Goal: Transaction & Acquisition: Purchase product/service

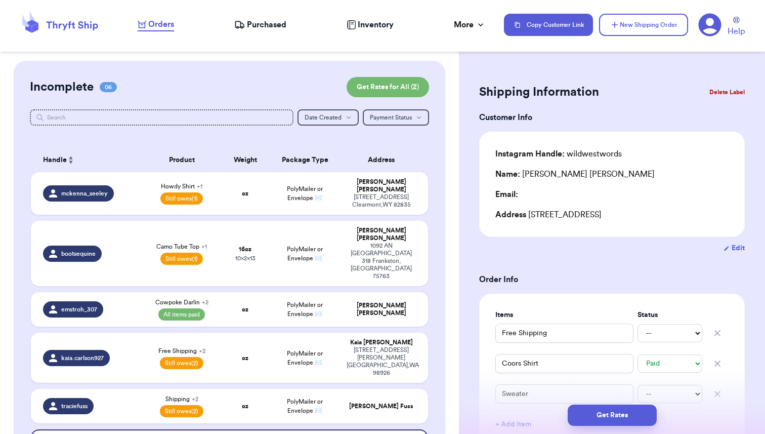
select select "paid"
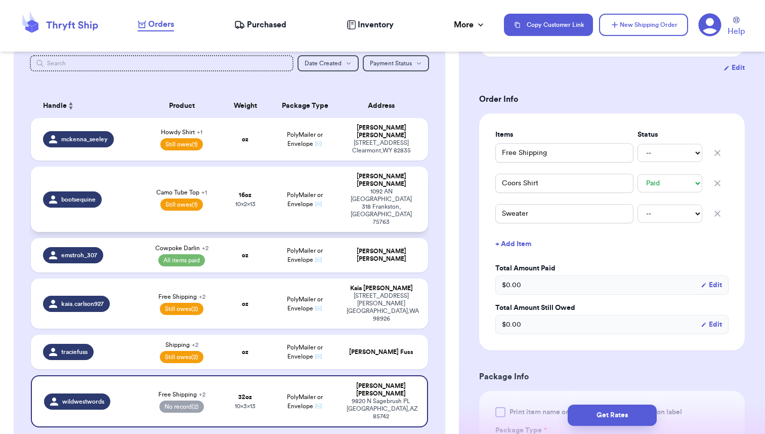
click at [127, 191] on div "bootsequine" at bounding box center [89, 199] width 93 height 16
type input "Camo Tube Top"
select select "unpaid"
type input "0"
type input "16"
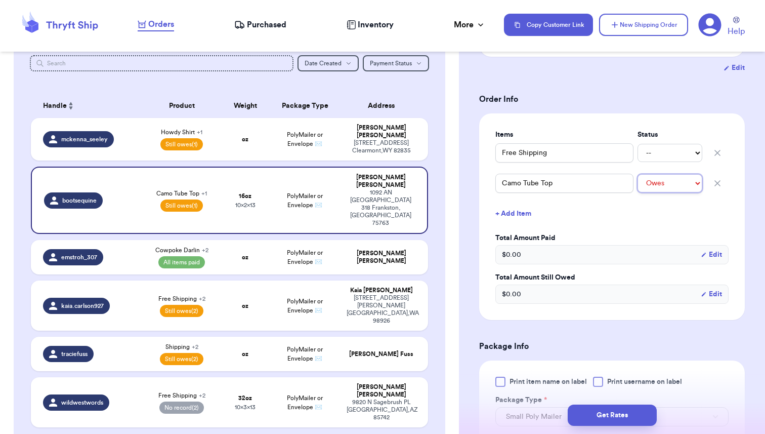
click at [676, 182] on select "-- Paid Owes" at bounding box center [670, 183] width 65 height 18
select select "paid"
click at [638, 174] on select "-- Paid Owes" at bounding box center [670, 183] width 65 height 18
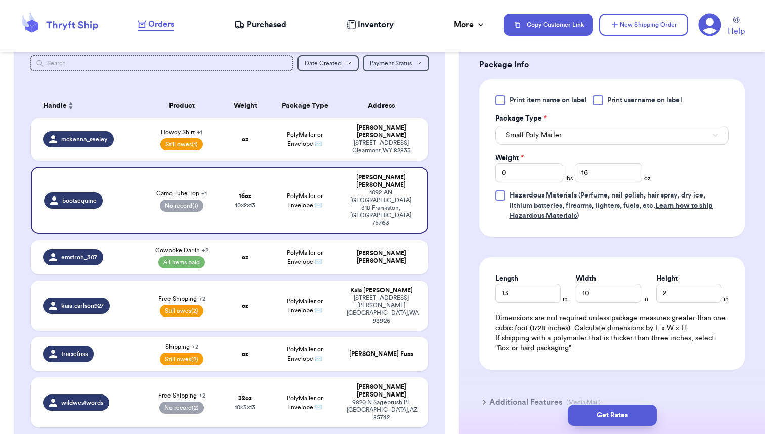
scroll to position [464, 0]
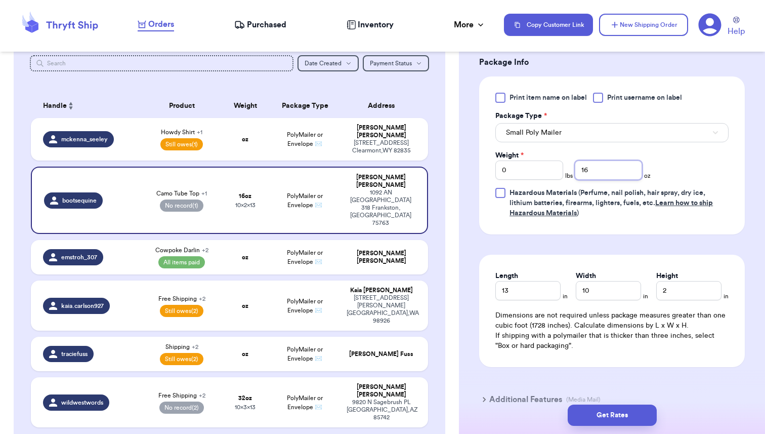
click at [593, 168] on input "16" at bounding box center [609, 169] width 68 height 19
click at [584, 171] on input "16" at bounding box center [609, 169] width 68 height 19
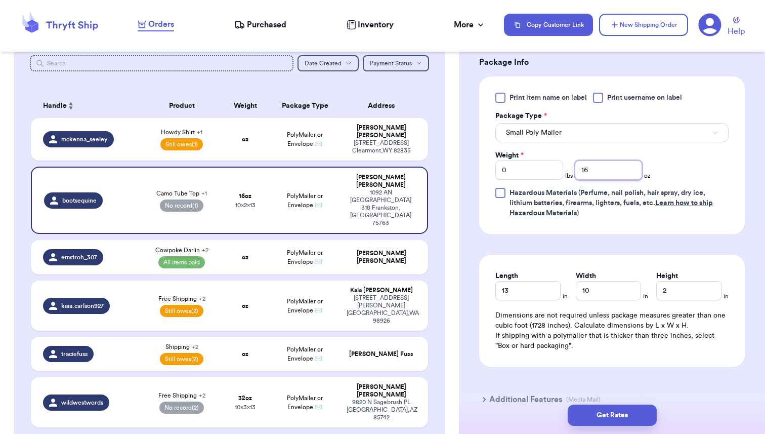
click at [584, 171] on input "16" at bounding box center [609, 169] width 68 height 19
type input "8"
click at [662, 241] on form "Shipping Information Delete Label Customer Info Instagram Handle: bootsequine N…" at bounding box center [612, 18] width 266 height 803
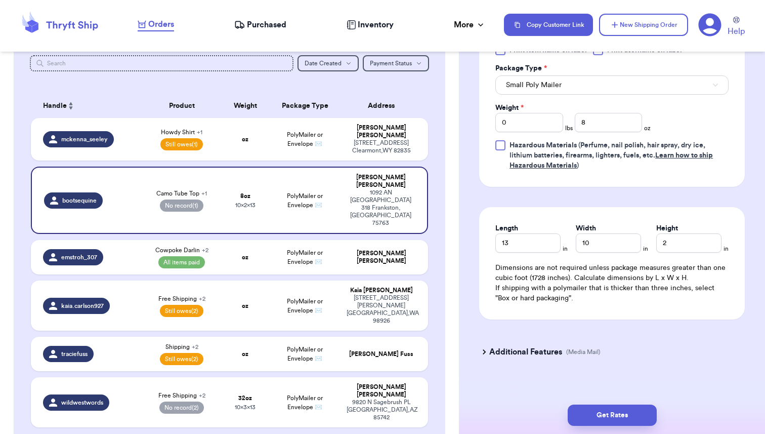
scroll to position [521, 0]
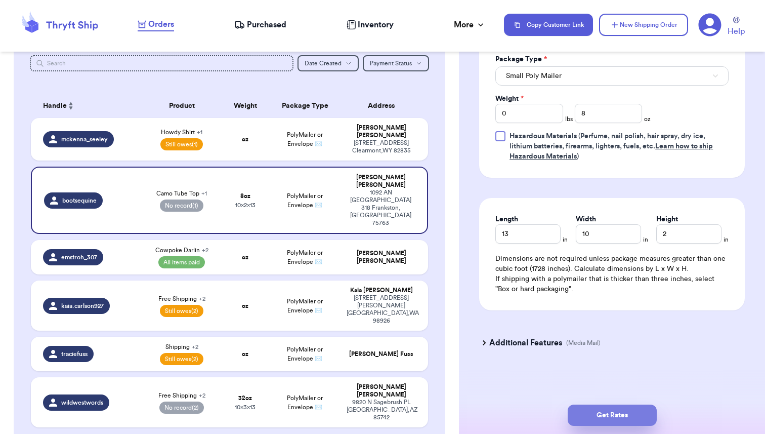
click at [615, 416] on button "Get Rates" at bounding box center [612, 414] width 89 height 21
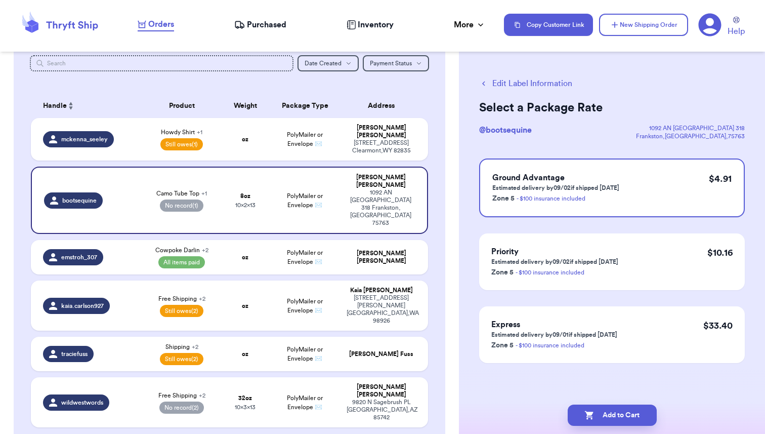
scroll to position [0, 0]
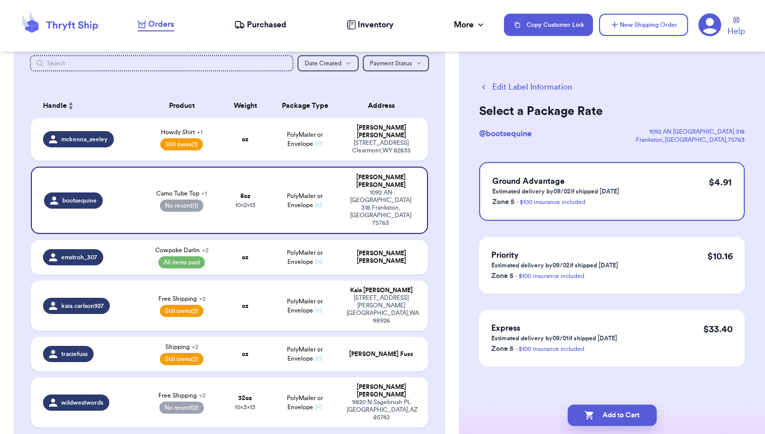
click at [504, 87] on button "Edit Label Information" at bounding box center [525, 87] width 93 height 12
select select "paid"
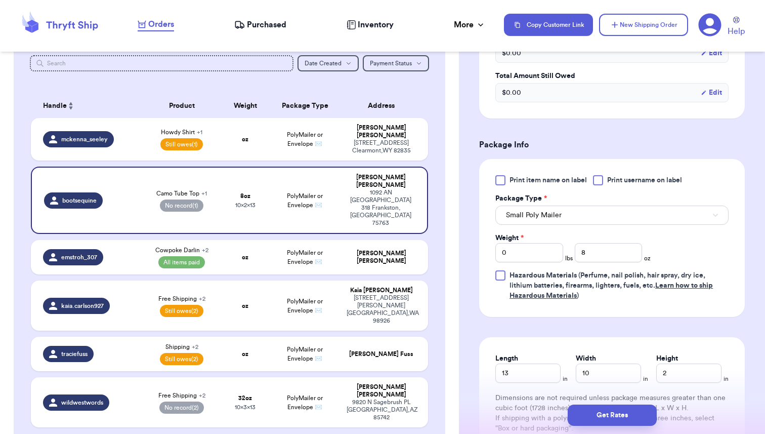
scroll to position [392, 0]
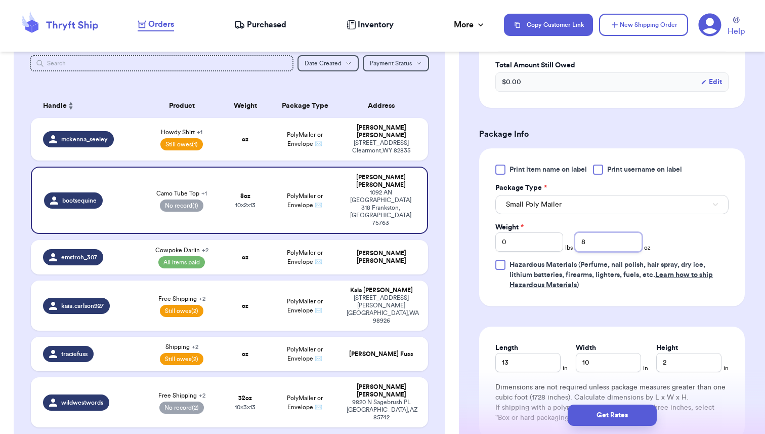
click at [584, 241] on input "8" at bounding box center [609, 241] width 68 height 19
type input "16"
click at [668, 320] on form "Shipping Information Delete Label Customer Info Instagram Handle: bootsequine N…" at bounding box center [612, 90] width 266 height 803
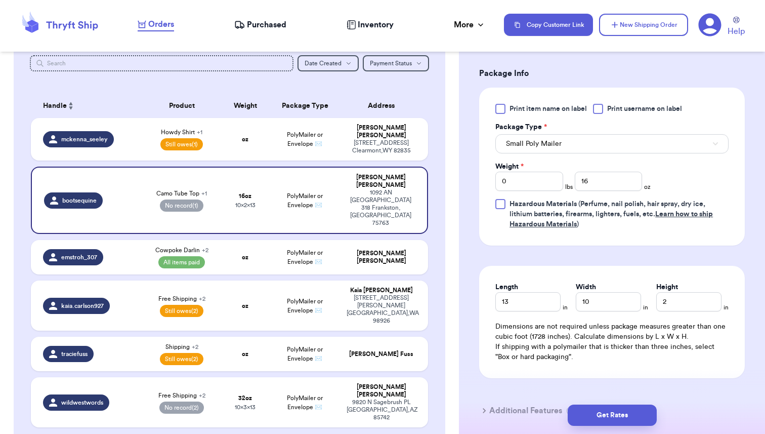
scroll to position [521, 0]
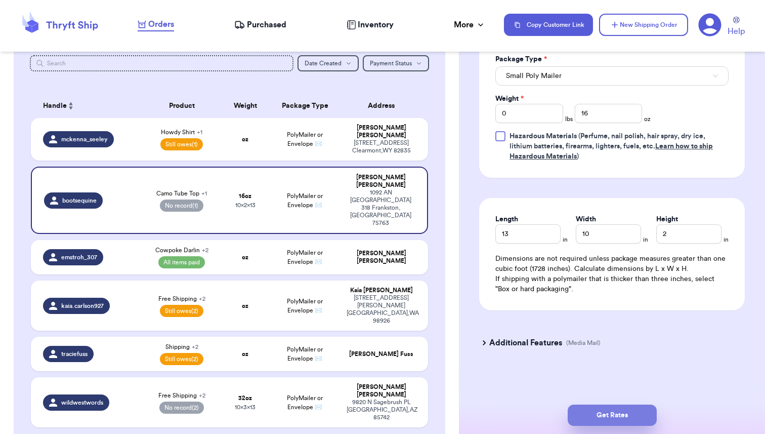
click at [611, 419] on button "Get Rates" at bounding box center [612, 414] width 89 height 21
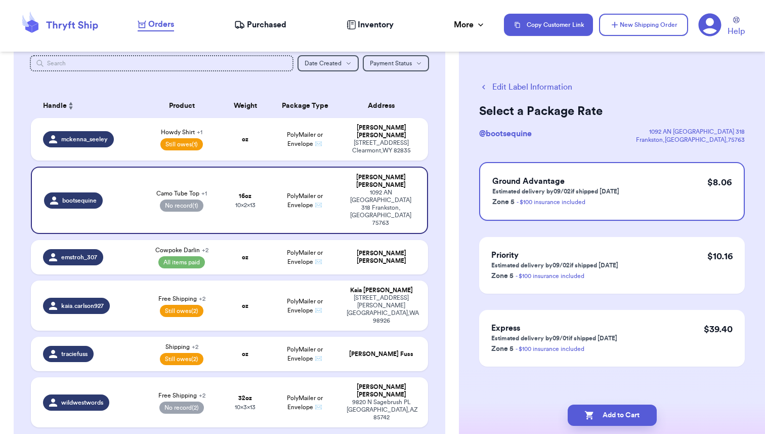
click at [506, 88] on button "Edit Label Information" at bounding box center [525, 87] width 93 height 12
select select "paid"
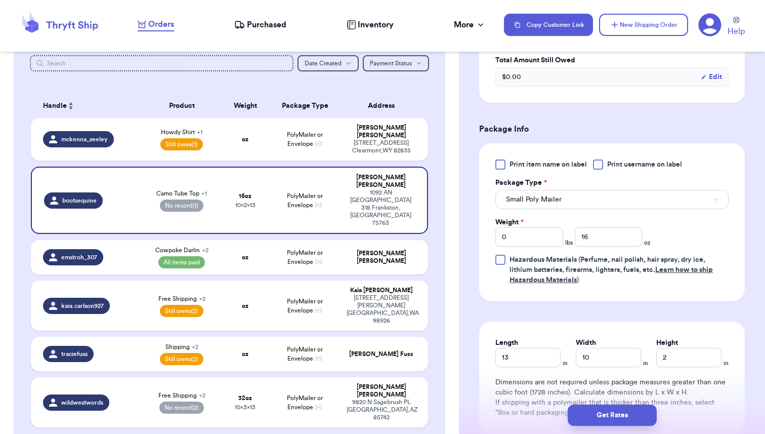
scroll to position [408, 0]
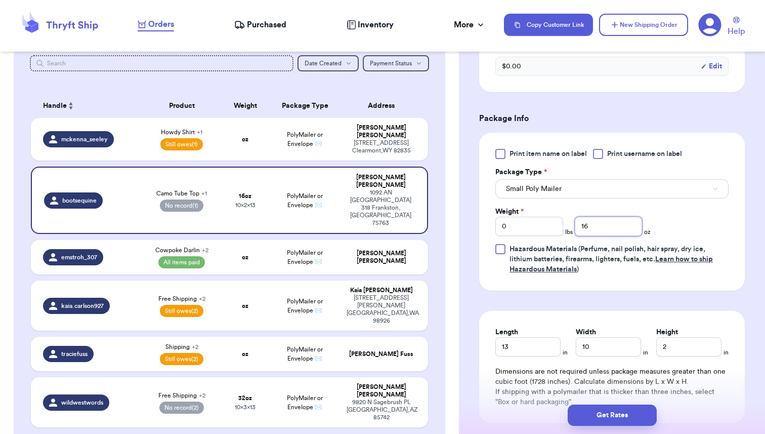
click at [585, 230] on input "16" at bounding box center [609, 226] width 68 height 19
type input "9"
click at [607, 297] on form "Shipping Information Delete Label Customer Info Instagram Handle: bootsequine N…" at bounding box center [612, 74] width 266 height 803
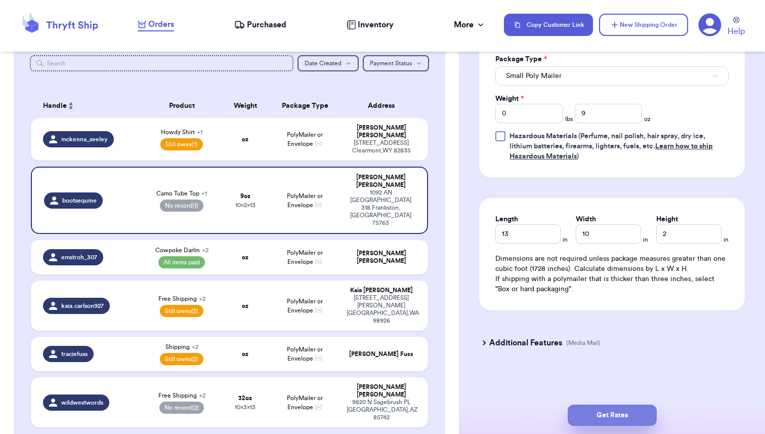
click at [604, 419] on button "Get Rates" at bounding box center [612, 414] width 89 height 21
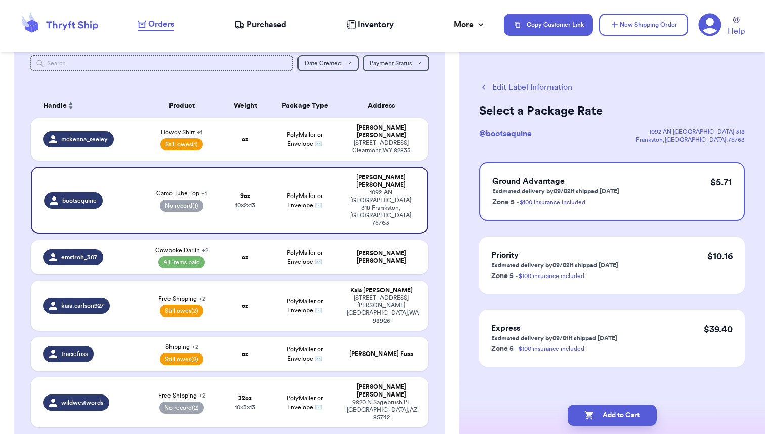
click at [530, 93] on button "Edit Label Information" at bounding box center [525, 87] width 93 height 12
select select "paid"
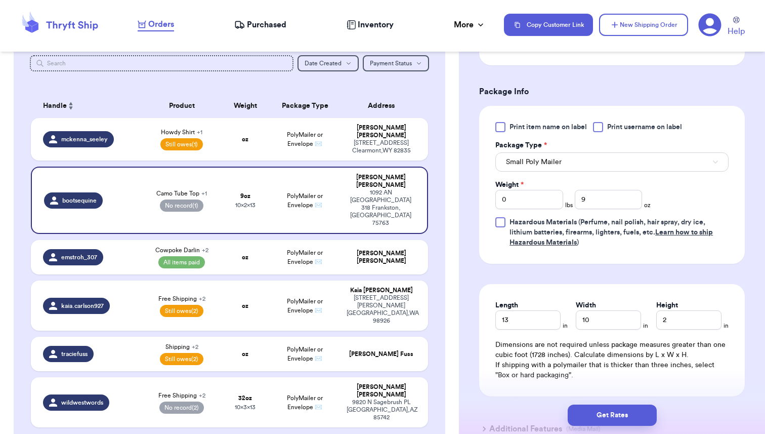
scroll to position [455, 0]
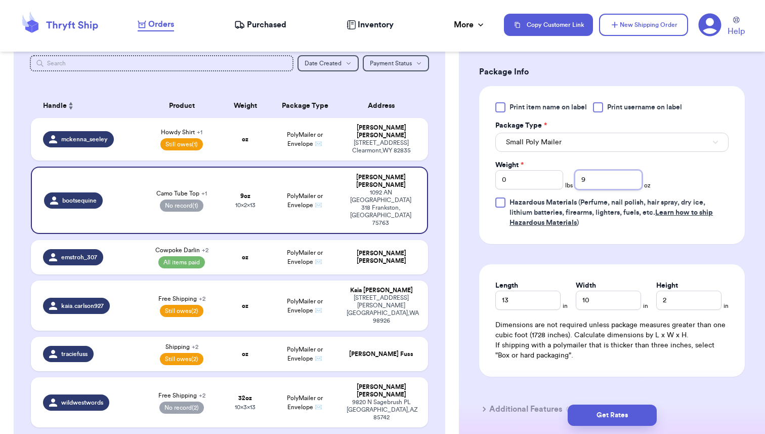
click at [585, 179] on input "9" at bounding box center [609, 179] width 68 height 19
type input "8"
click at [603, 249] on form "Shipping Information Delete Label Customer Info Instagram Handle: bootsequine N…" at bounding box center [612, 27] width 266 height 803
click at [621, 253] on form "Shipping Information Delete Label Customer Info Instagram Handle: bootsequine N…" at bounding box center [612, 27] width 266 height 803
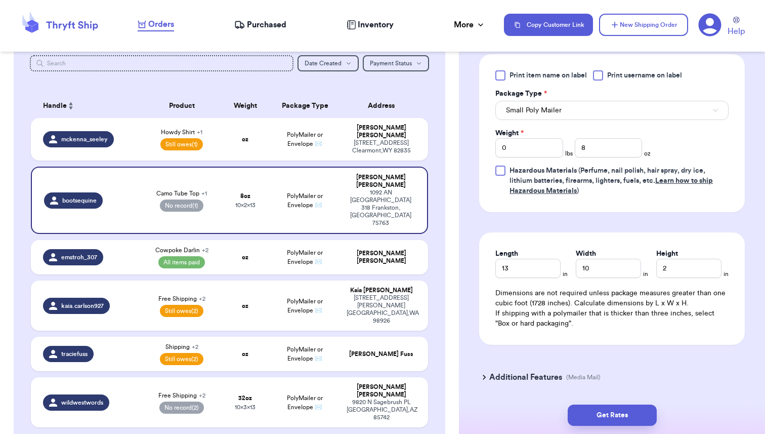
scroll to position [521, 0]
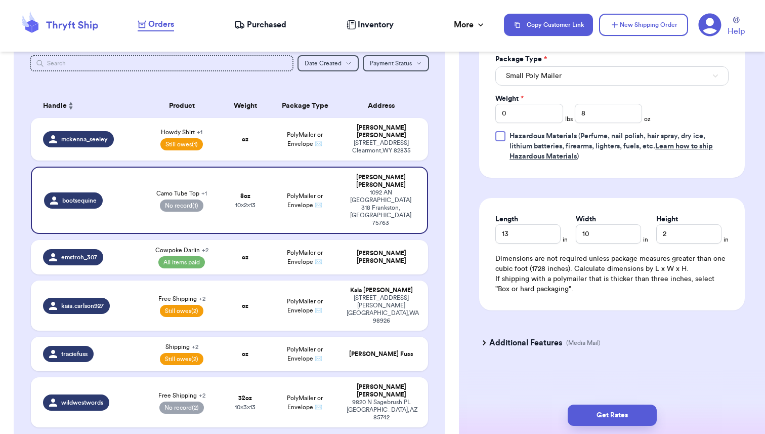
click at [610, 415] on button "Get Rates" at bounding box center [612, 414] width 89 height 21
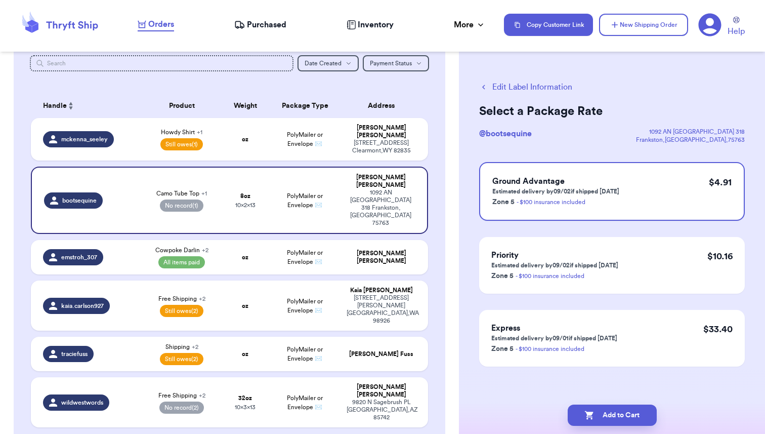
scroll to position [4, 0]
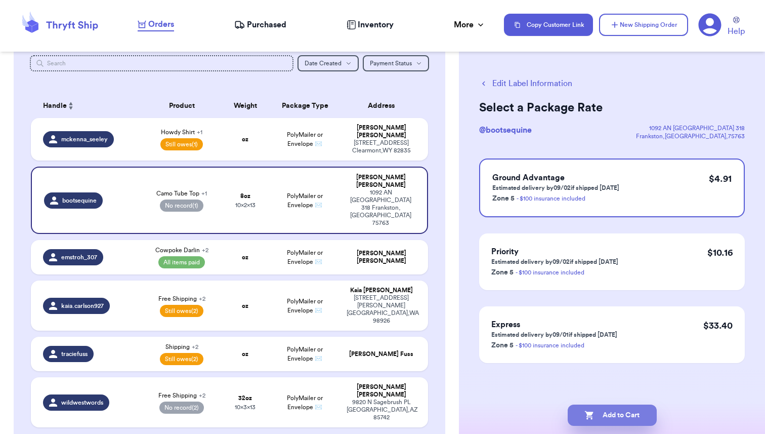
click at [605, 420] on button "Add to Cart" at bounding box center [612, 414] width 89 height 21
checkbox input "true"
select select "unpaid"
select select "paid"
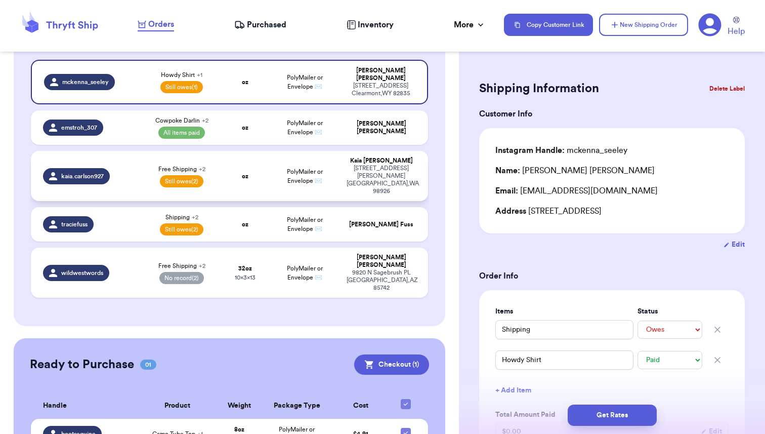
scroll to position [129, 0]
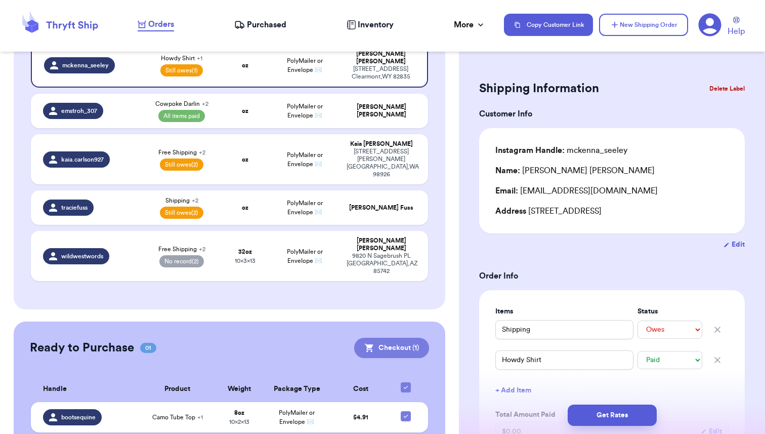
click at [385, 338] on button "Checkout ( 1 )" at bounding box center [391, 348] width 75 height 20
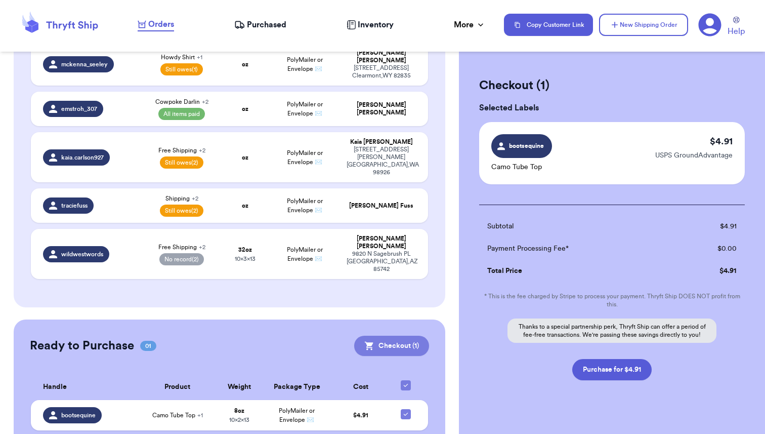
scroll to position [127, 0]
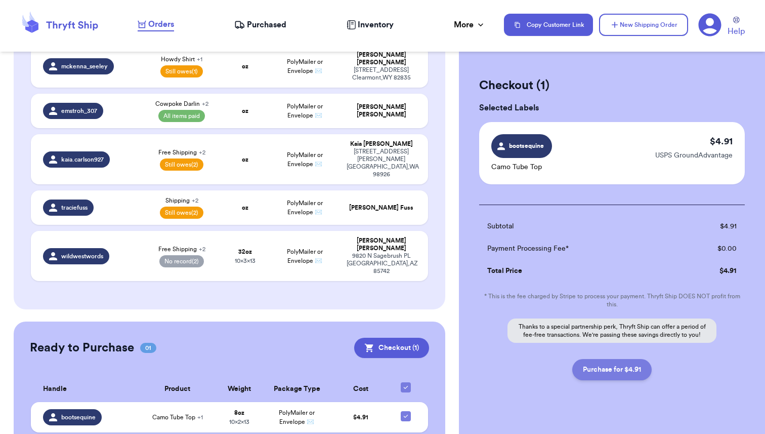
click at [603, 371] on button "Purchase for $4.91" at bounding box center [612, 369] width 79 height 21
checkbox input "false"
checkbox input "true"
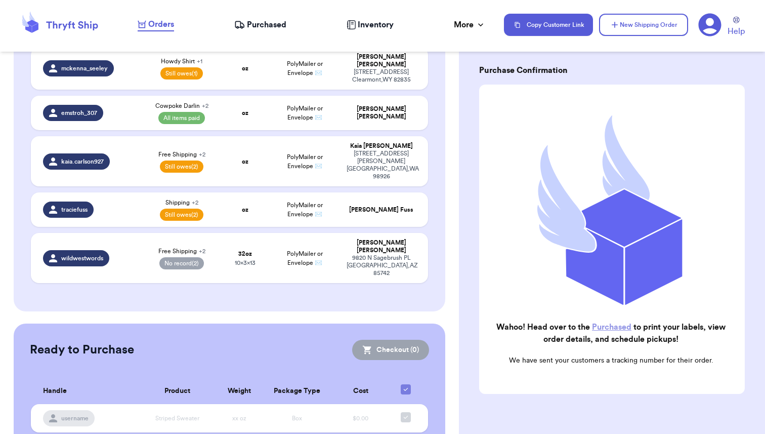
scroll to position [0, 0]
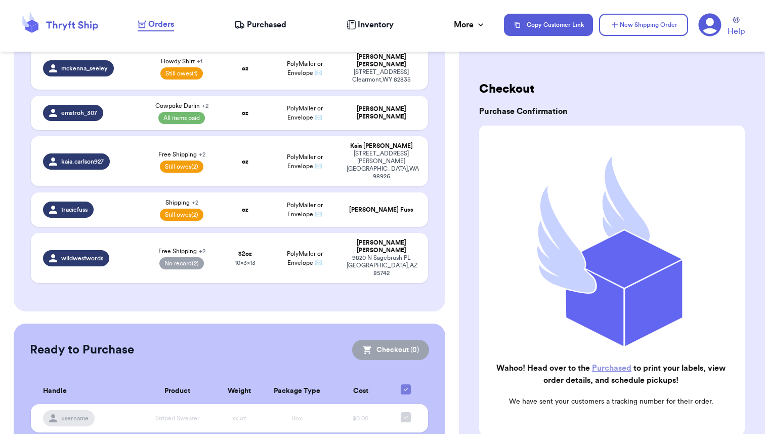
click at [274, 25] on span "Purchased" at bounding box center [266, 25] width 39 height 12
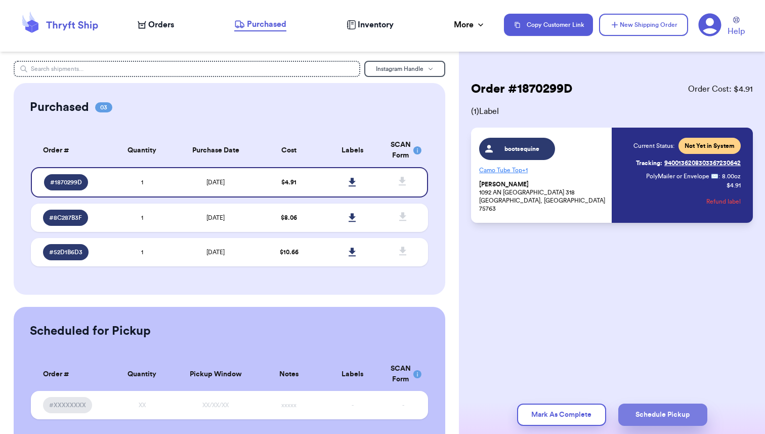
click at [659, 413] on button "Schedule Pickup" at bounding box center [663, 414] width 89 height 22
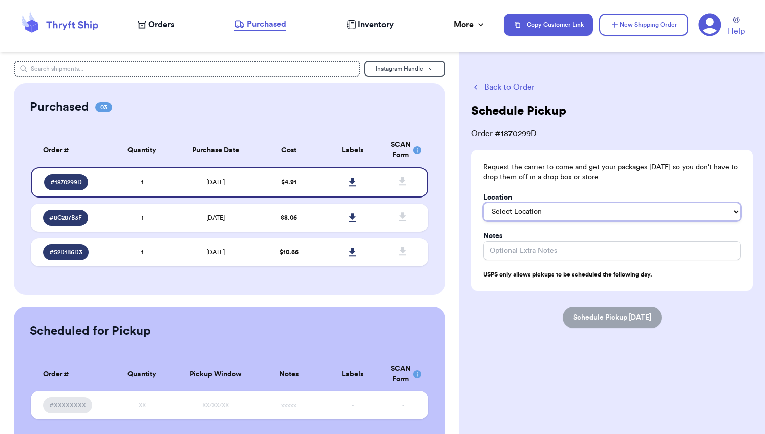
click at [559, 211] on select "Select Location In/At Mailbox On the Porch Front Door Back Door Side Door Knock…" at bounding box center [612, 212] width 258 height 18
select select "On the Porch"
click at [483, 203] on select "Select Location In/At Mailbox On the Porch Front Door Back Door Side Door Knock…" at bounding box center [612, 212] width 258 height 18
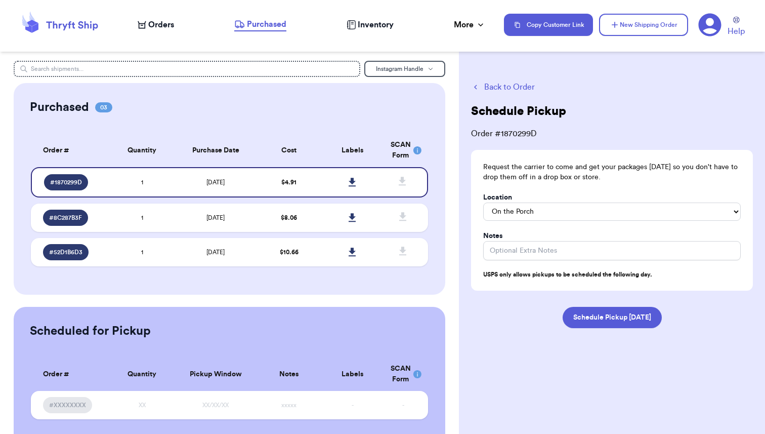
click at [507, 91] on button "Back to Order" at bounding box center [612, 87] width 282 height 12
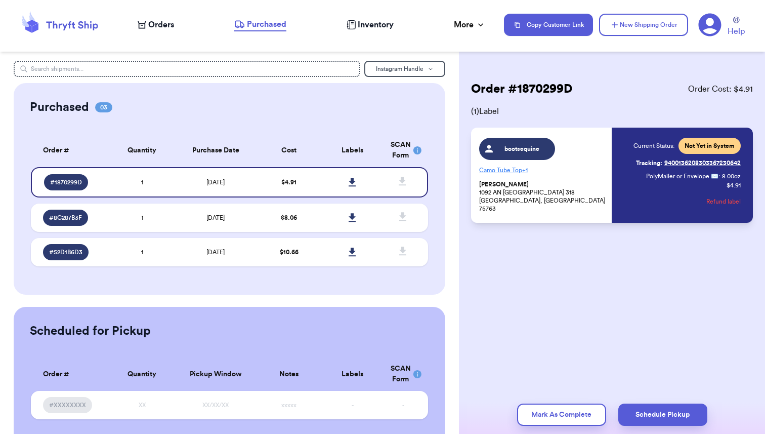
click at [419, 150] on rect at bounding box center [418, 150] width 8 height 8
click at [351, 183] on icon at bounding box center [352, 182] width 7 height 9
click at [132, 216] on td "1" at bounding box center [142, 218] width 64 height 28
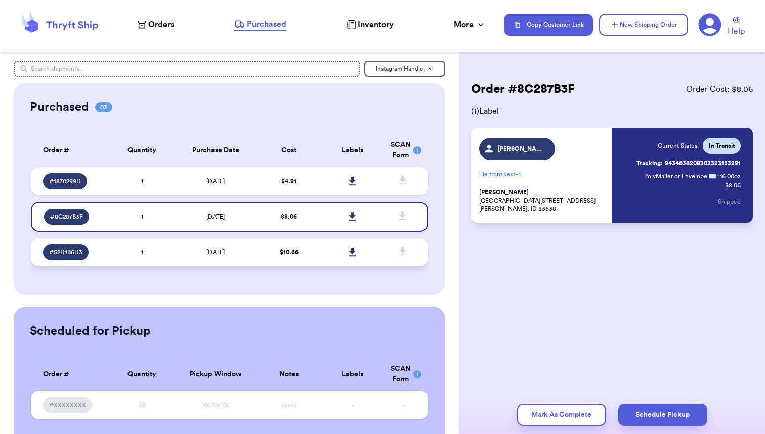
click at [136, 261] on td "1" at bounding box center [142, 252] width 64 height 28
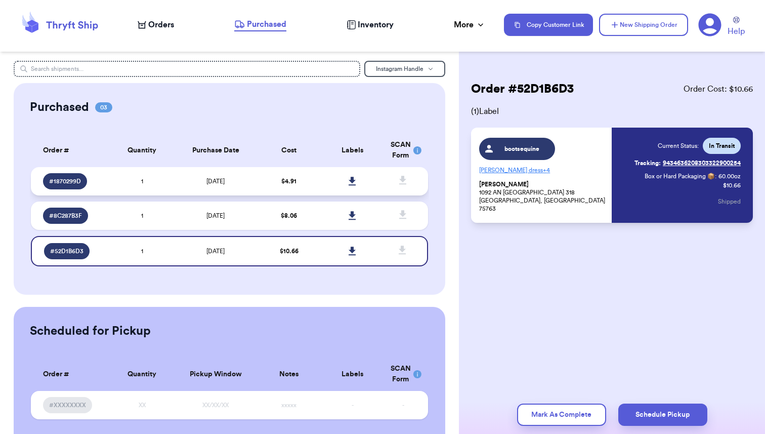
click at [134, 181] on td "1" at bounding box center [142, 181] width 64 height 28
